Goal: Navigation & Orientation: Find specific page/section

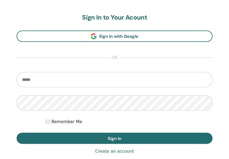
scroll to position [290, 0]
type input "**********"
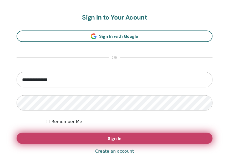
click at [90, 139] on button "Sign In" at bounding box center [115, 137] width 196 height 11
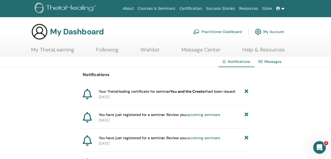
click at [276, 10] on icon at bounding box center [278, 9] width 4 height 4
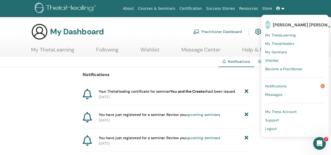
click at [281, 52] on span "My Seminars" at bounding box center [276, 52] width 22 height 5
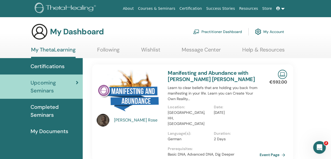
click at [56, 112] on span "Completed Seminars" at bounding box center [55, 111] width 48 height 16
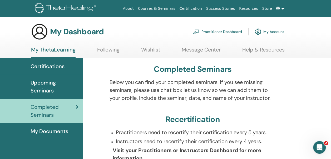
click at [48, 68] on span "Certifications" at bounding box center [48, 66] width 34 height 8
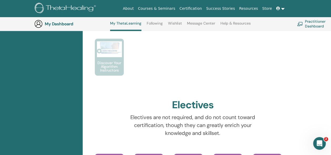
scroll to position [467, 0]
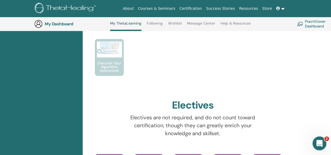
click at [322, 141] on icon "Intercom-Nachrichtendienst öffnen" at bounding box center [318, 142] width 9 height 9
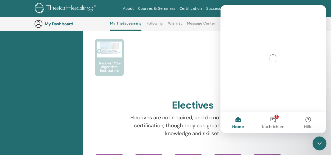
scroll to position [0, 0]
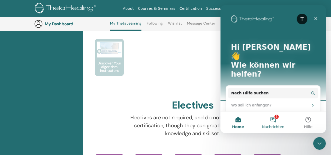
click at [278, 125] on span "Nachrichten" at bounding box center [273, 127] width 22 height 4
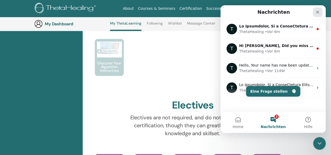
click at [317, 14] on icon "Schließen" at bounding box center [318, 12] width 4 height 4
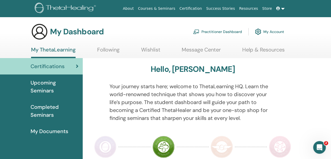
click at [37, 88] on span "Upcoming Seminars" at bounding box center [55, 86] width 48 height 16
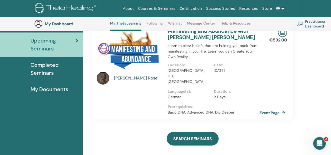
scroll to position [66, 0]
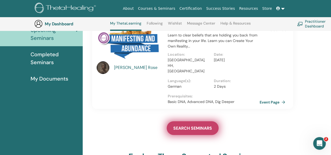
click at [191, 125] on span "SEARCH SEMINARS" at bounding box center [192, 128] width 39 height 6
